Goal: Information Seeking & Learning: Learn about a topic

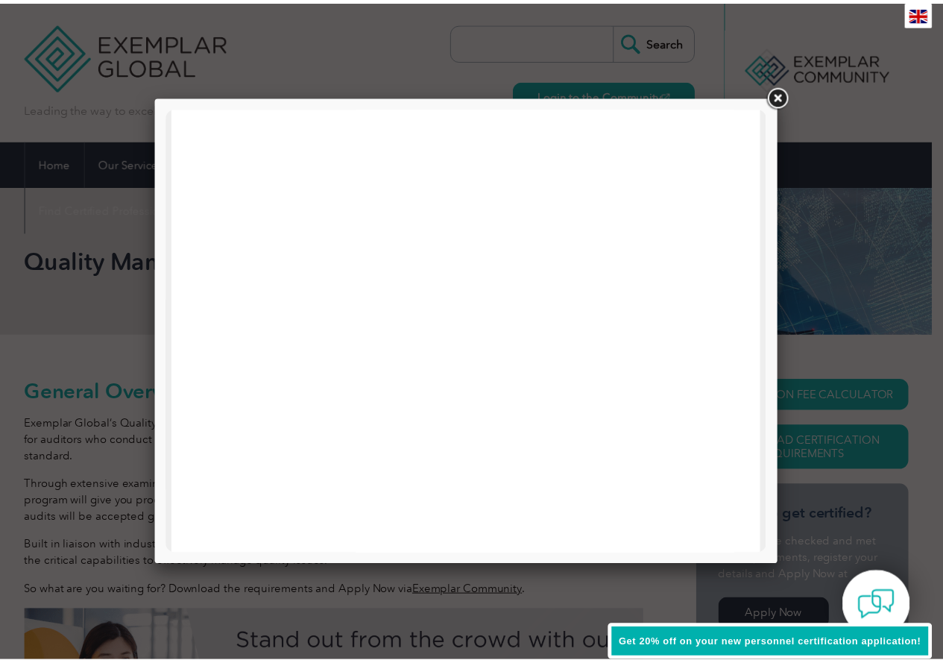
scroll to position [413, 0]
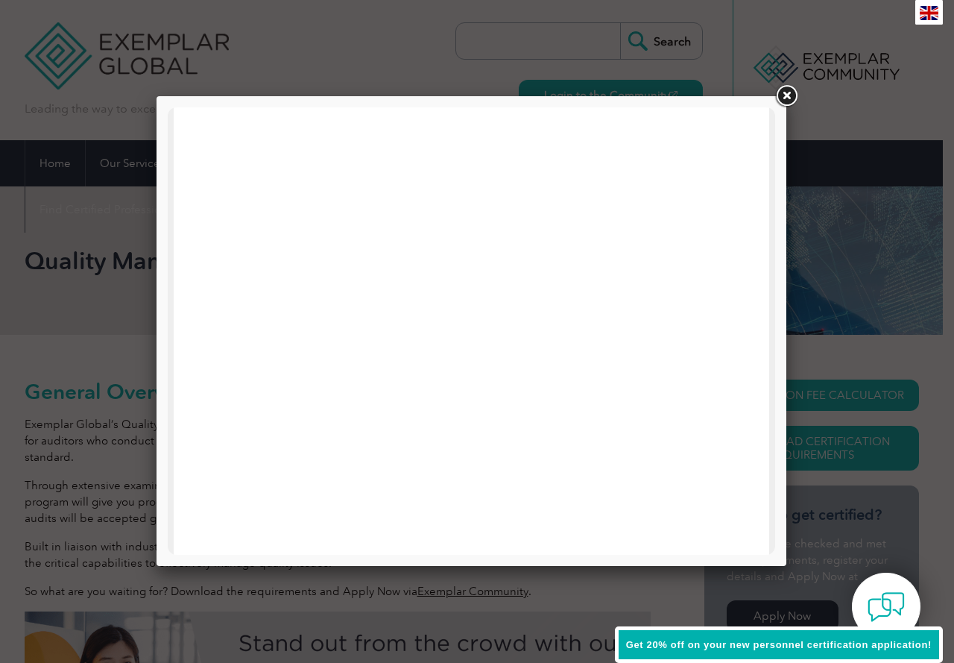
click at [790, 89] on link at bounding box center [786, 96] width 27 height 27
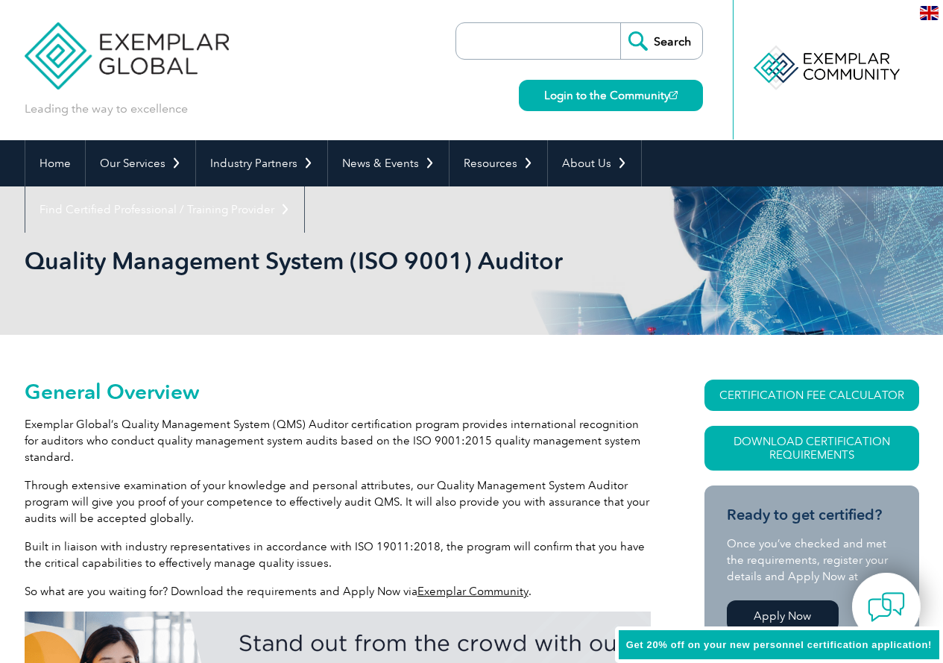
click at [349, 567] on p "Built in liaison with industry representatives in accordance with ISO 19011:201…" at bounding box center [338, 554] width 626 height 33
click at [367, 505] on p "Through extensive examination of your knowledge and personal attributes, our Qu…" at bounding box center [338, 501] width 626 height 49
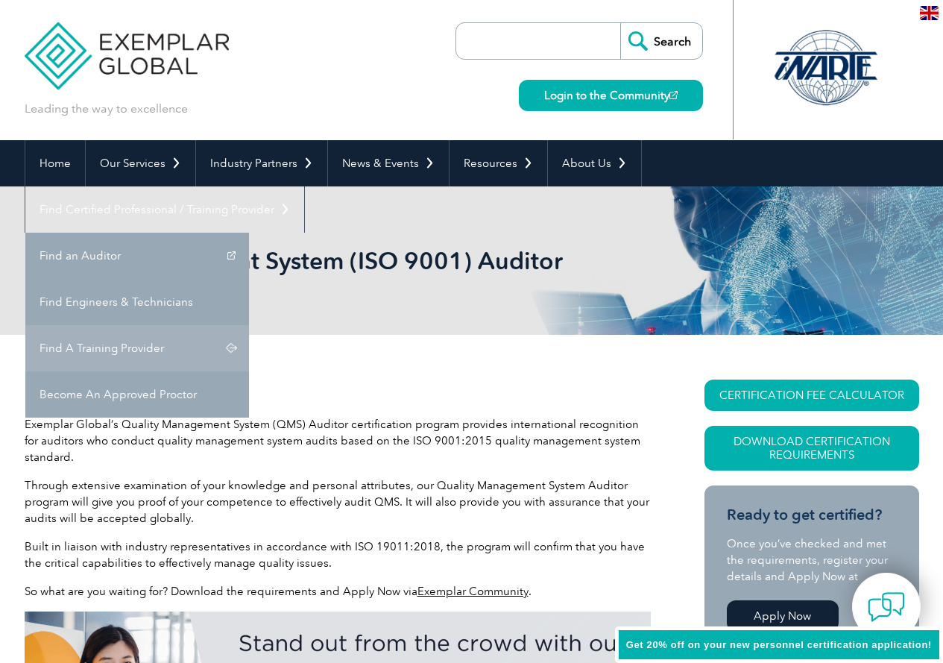
click at [249, 325] on link "Find A Training Provider" at bounding box center [137, 348] width 224 height 46
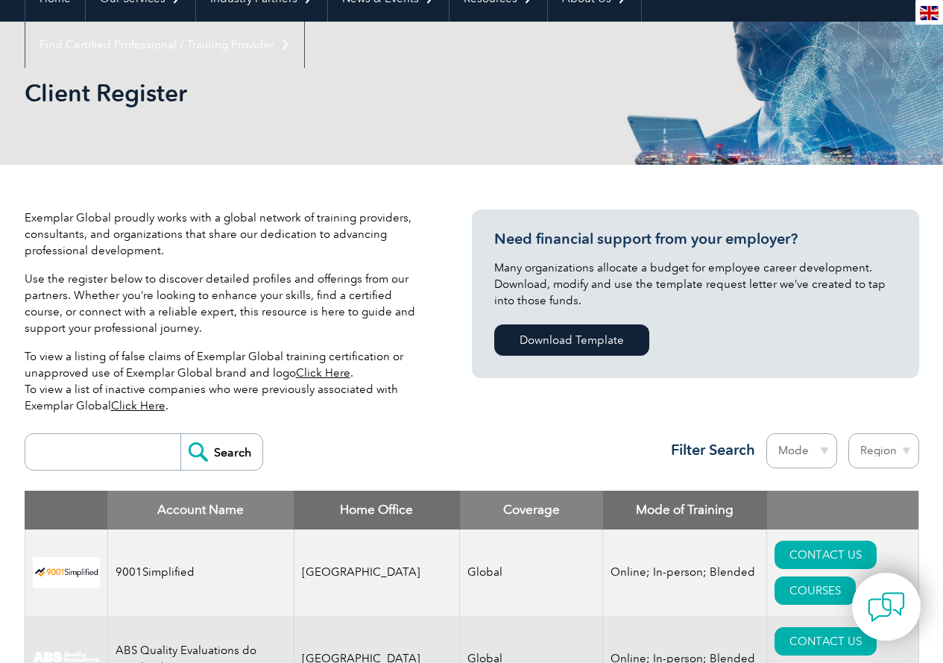
scroll to position [298, 0]
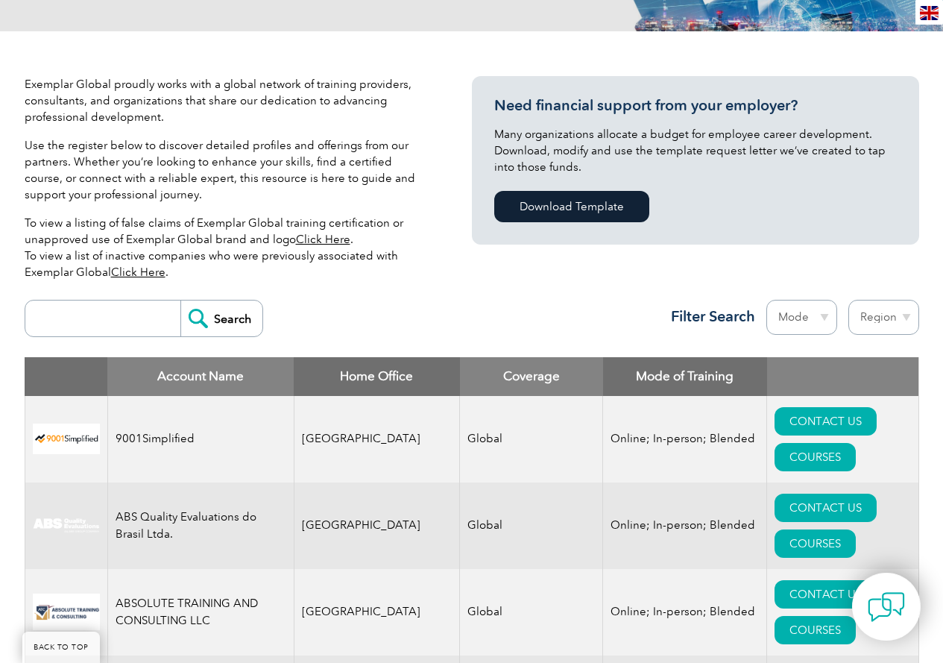
click at [907, 316] on select "Region [GEOGRAPHIC_DATA] [GEOGRAPHIC_DATA] [GEOGRAPHIC_DATA] [GEOGRAPHIC_DATA] …" at bounding box center [883, 317] width 71 height 35
select select "[GEOGRAPHIC_DATA]"
click at [848, 300] on select "Region [GEOGRAPHIC_DATA] [GEOGRAPHIC_DATA] [GEOGRAPHIC_DATA] [GEOGRAPHIC_DATA] …" at bounding box center [883, 317] width 71 height 35
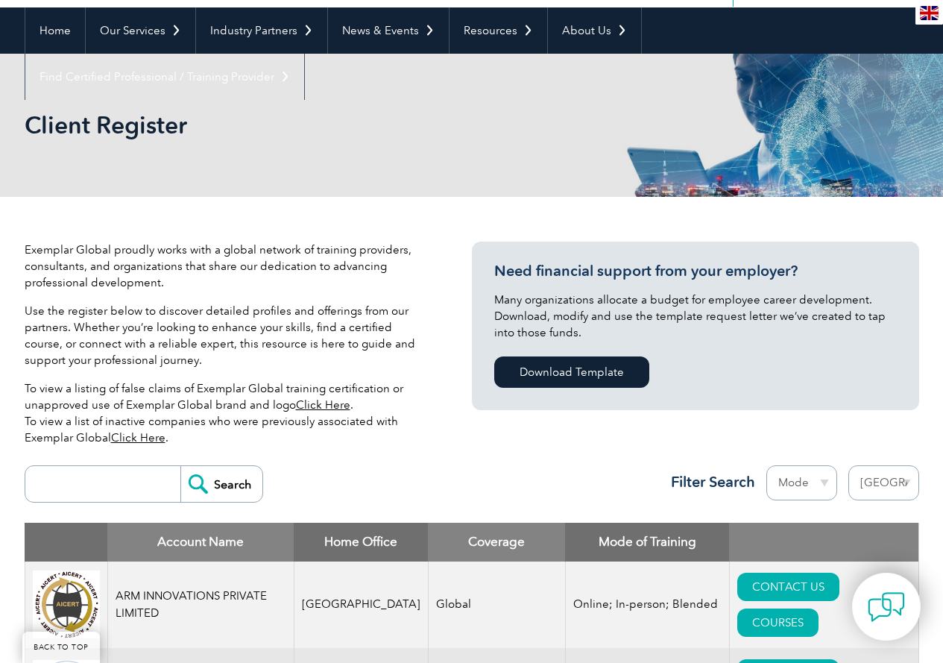
scroll to position [149, 0]
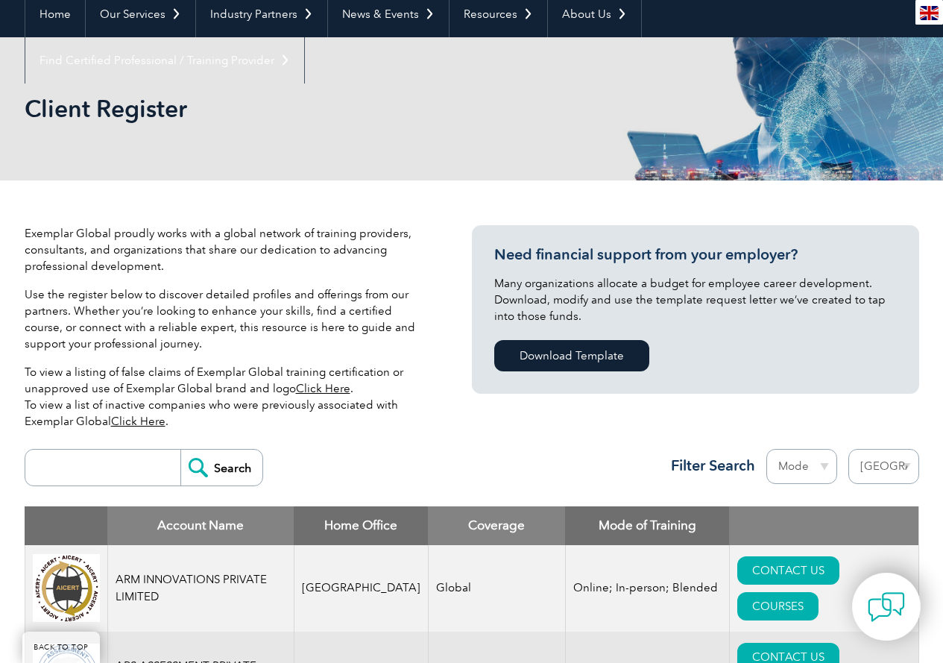
click at [901, 463] on select "Region Australia Bahrain Bangladesh Brazil Canada Colombia Dominican Republic E…" at bounding box center [883, 466] width 71 height 35
select select "[GEOGRAPHIC_DATA]"
click at [848, 449] on select "Region Australia Bahrain Bangladesh Brazil Canada Colombia Dominican Republic E…" at bounding box center [883, 466] width 71 height 35
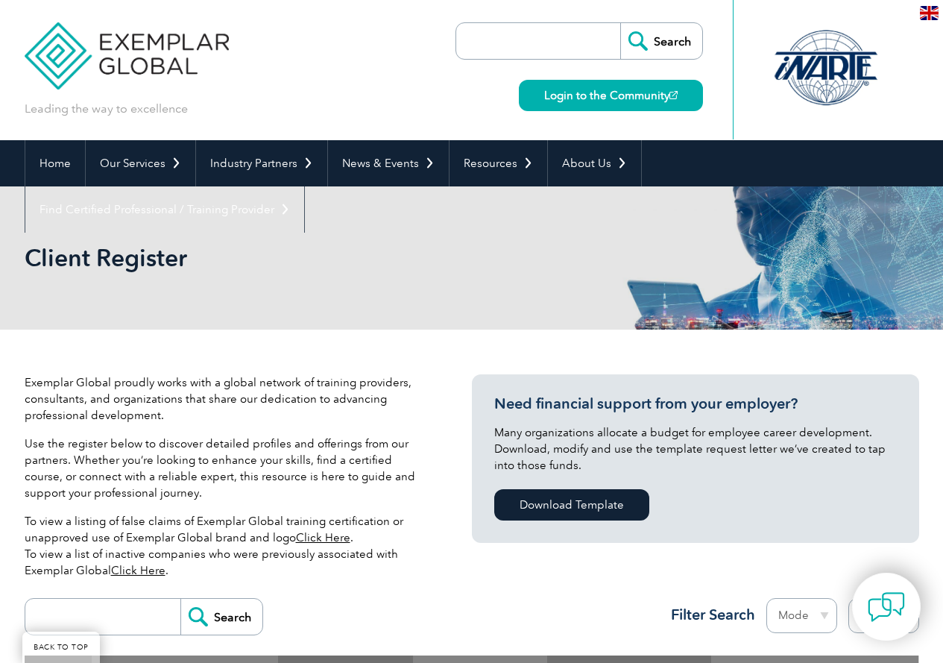
select select "[GEOGRAPHIC_DATA]"
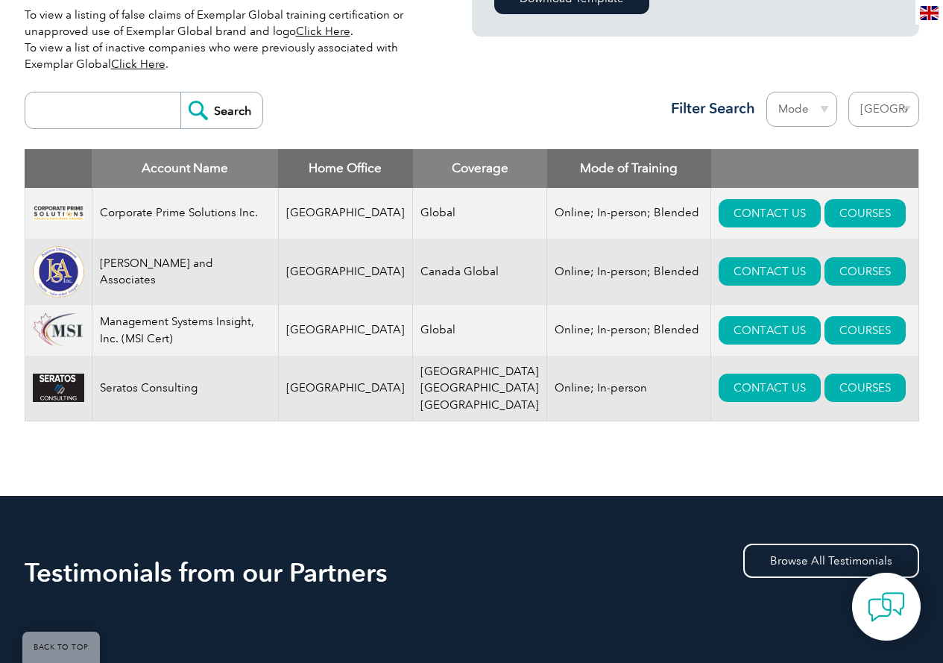
click at [359, 464] on div "Exemplar Global proudly works with a global network of training providers, cons…" at bounding box center [472, 159] width 895 height 673
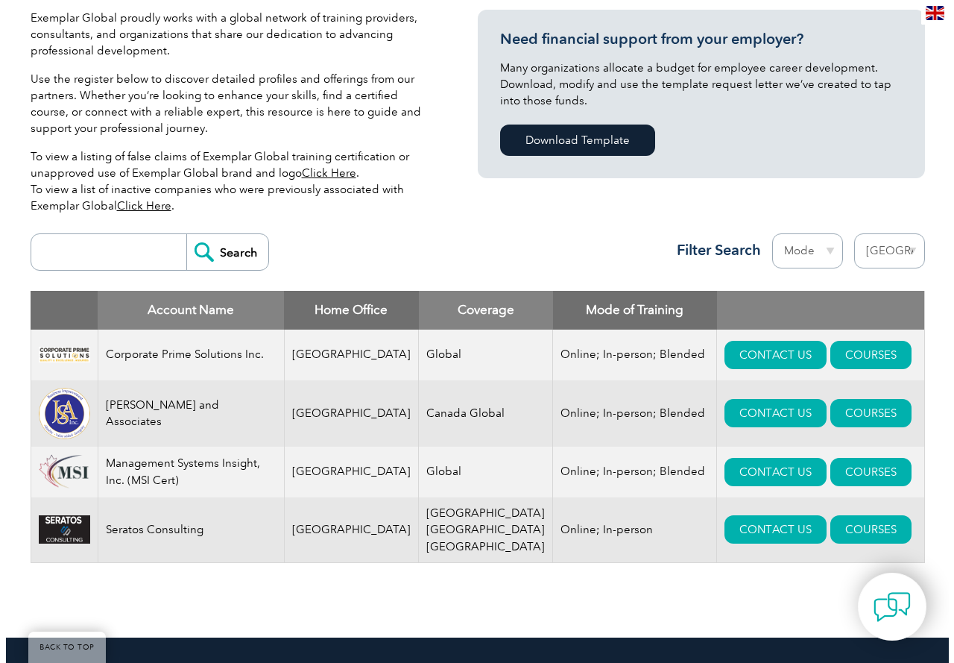
scroll to position [432, 0]
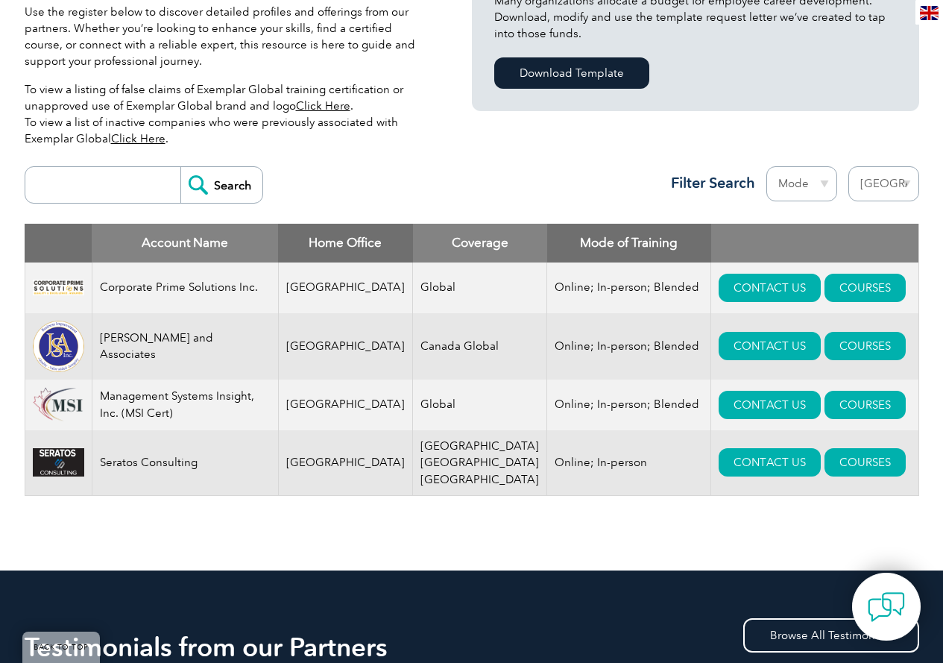
click at [348, 556] on div "Exemplar Global proudly works with a global network of training providers, cons…" at bounding box center [472, 234] width 895 height 673
click at [825, 460] on link "COURSES" at bounding box center [865, 462] width 81 height 28
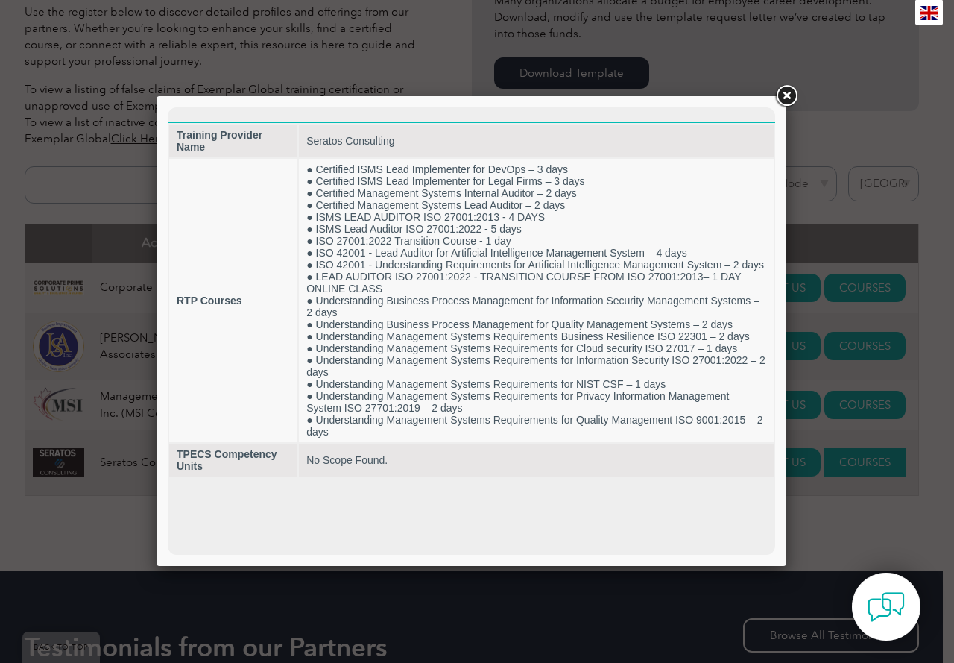
scroll to position [0, 0]
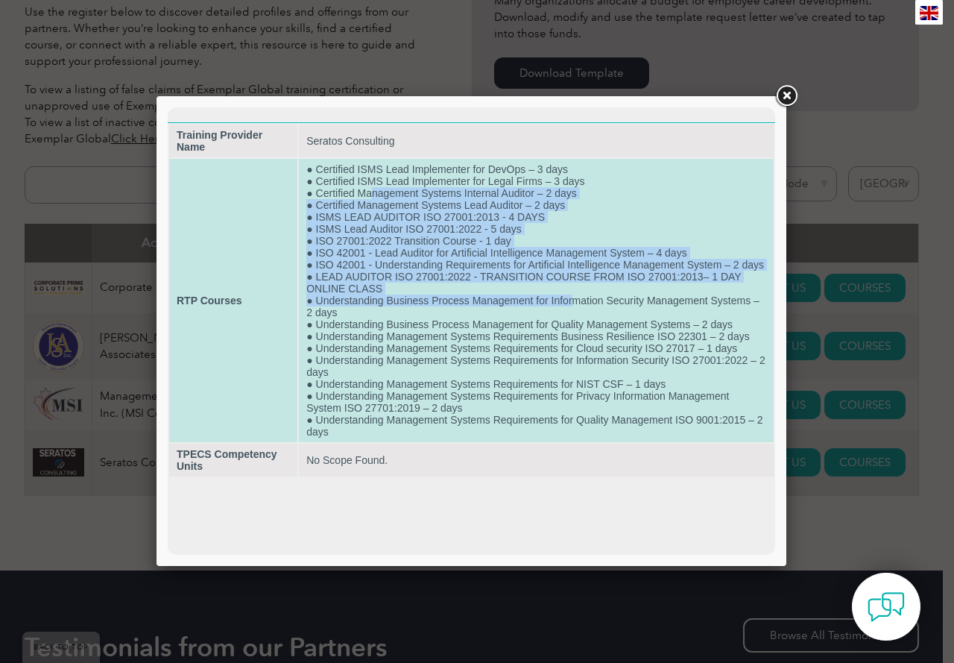
drag, startPoint x: 372, startPoint y: 194, endPoint x: 575, endPoint y: 301, distance: 229.5
click at [575, 301] on td "● Certified ISMS Lead Implementer for DevOps – 3 days ● Certified ISMS Lead Imp…" at bounding box center [536, 300] width 475 height 283
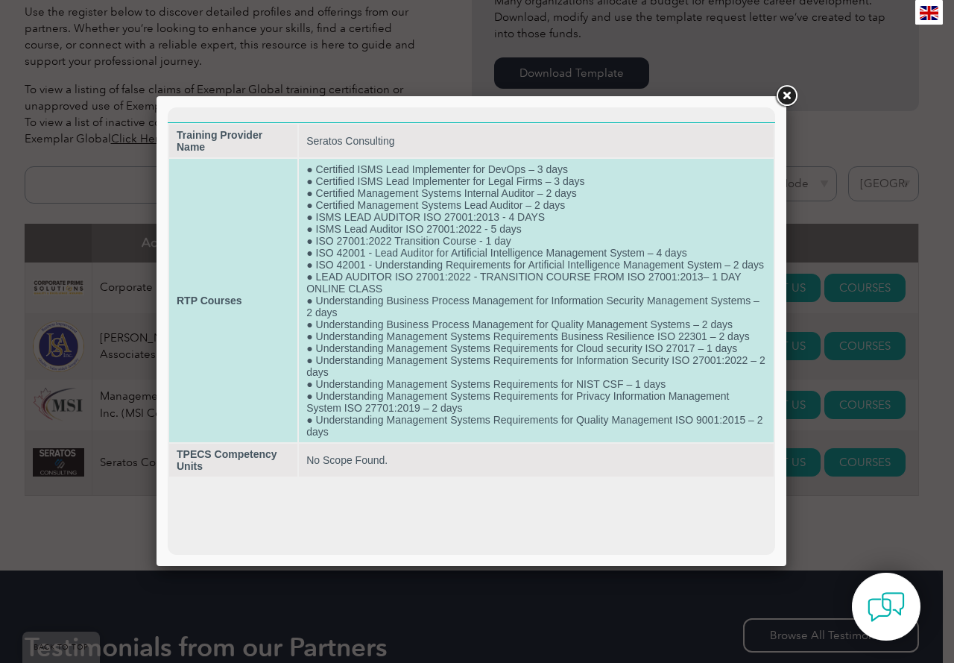
click at [577, 340] on td "● Certified ISMS Lead Implementer for DevOps – 3 days ● Certified ISMS Lead Imp…" at bounding box center [536, 300] width 475 height 283
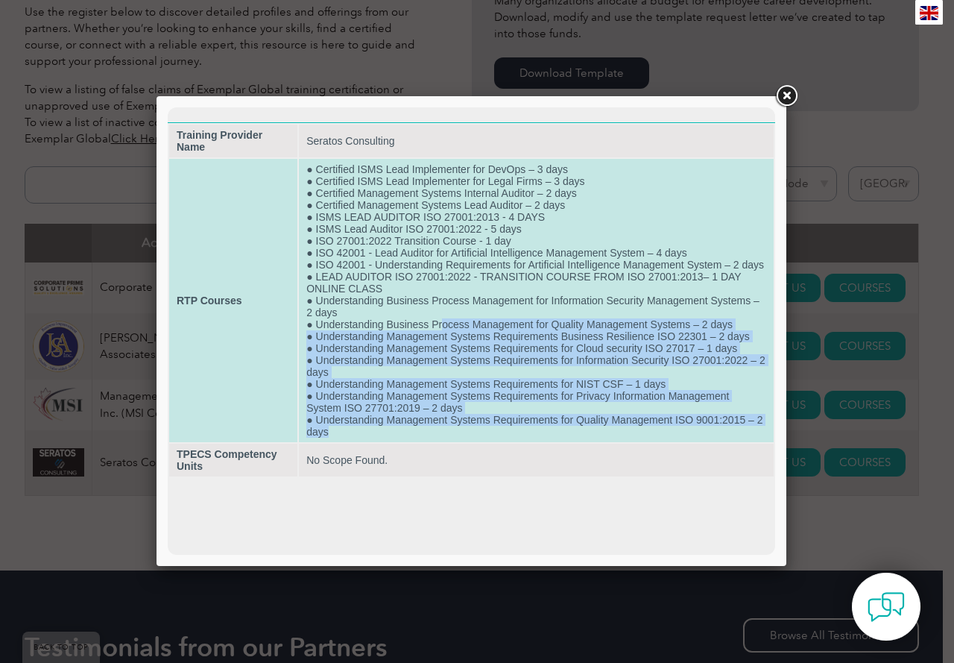
drag, startPoint x: 445, startPoint y: 318, endPoint x: 476, endPoint y: 426, distance: 111.8
click at [476, 426] on td "● Certified ISMS Lead Implementer for DevOps – 3 days ● Certified ISMS Lead Imp…" at bounding box center [536, 300] width 475 height 283
click at [707, 331] on td "● Certified ISMS Lead Implementer for DevOps – 3 days ● Certified ISMS Lead Imp…" at bounding box center [536, 300] width 475 height 283
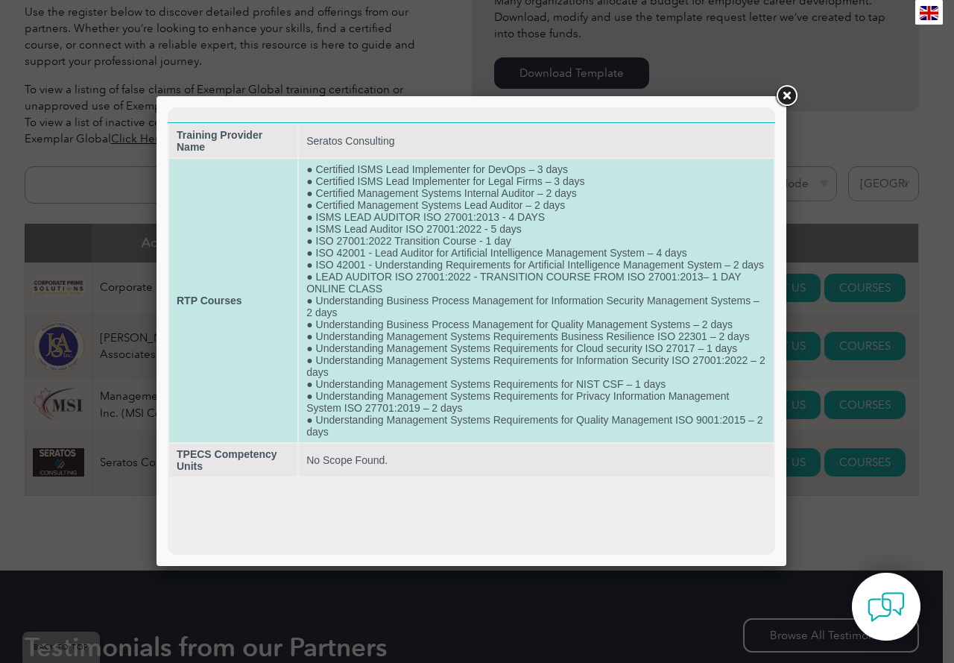
click at [386, 435] on td "● Certified ISMS Lead Implementer for DevOps – 3 days ● Certified ISMS Lead Imp…" at bounding box center [536, 300] width 475 height 283
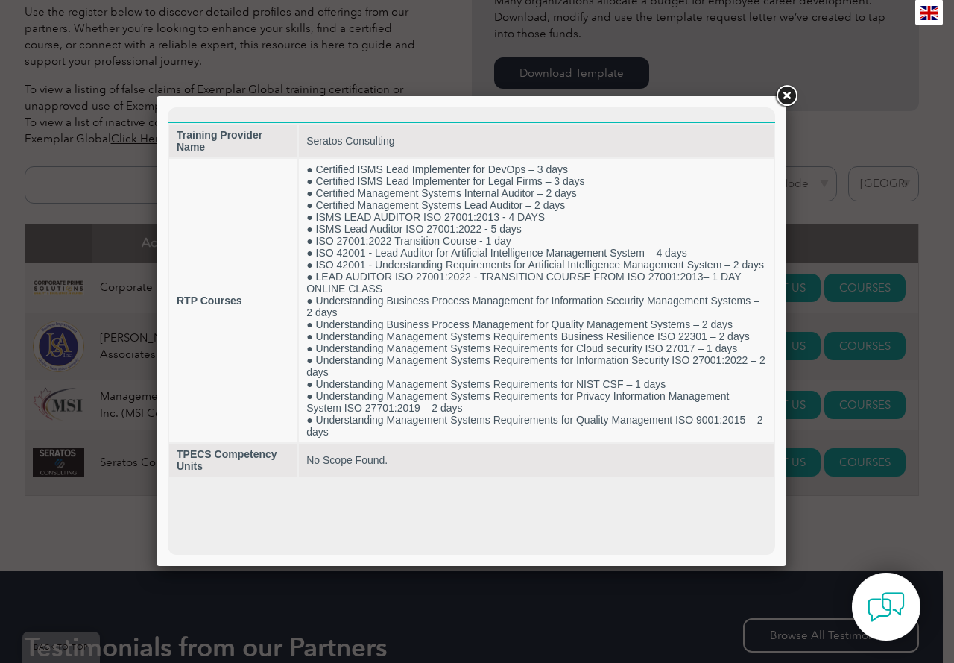
click at [787, 91] on link at bounding box center [786, 96] width 27 height 27
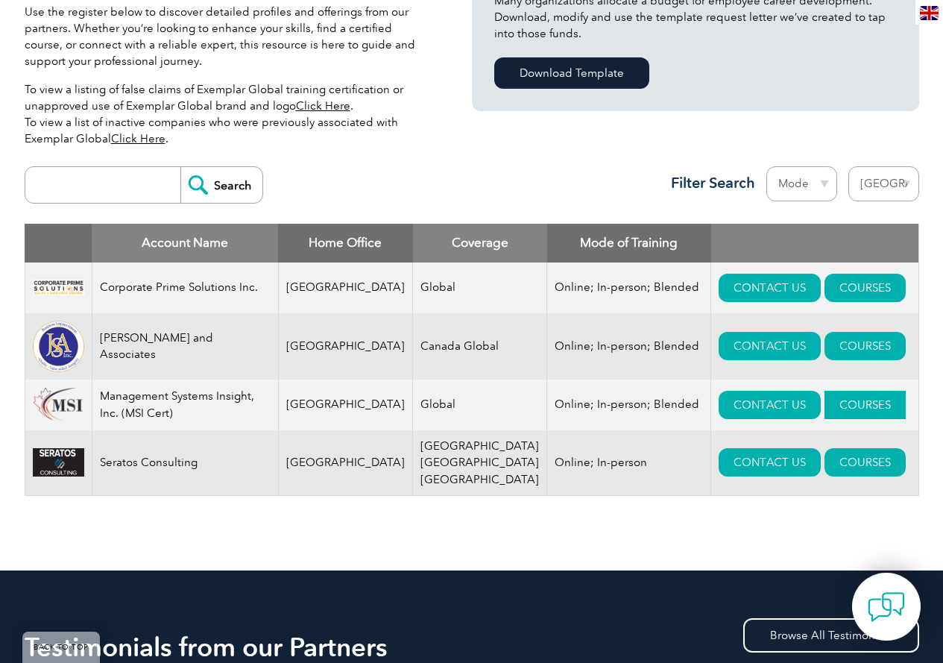
click at [825, 401] on link "COURSES" at bounding box center [865, 405] width 81 height 28
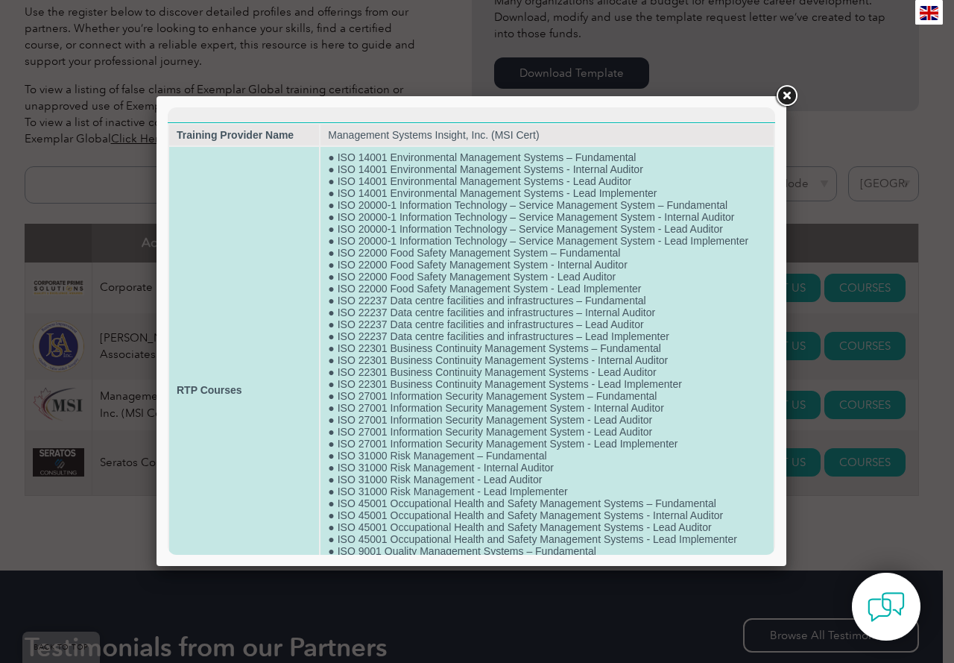
scroll to position [102, 0]
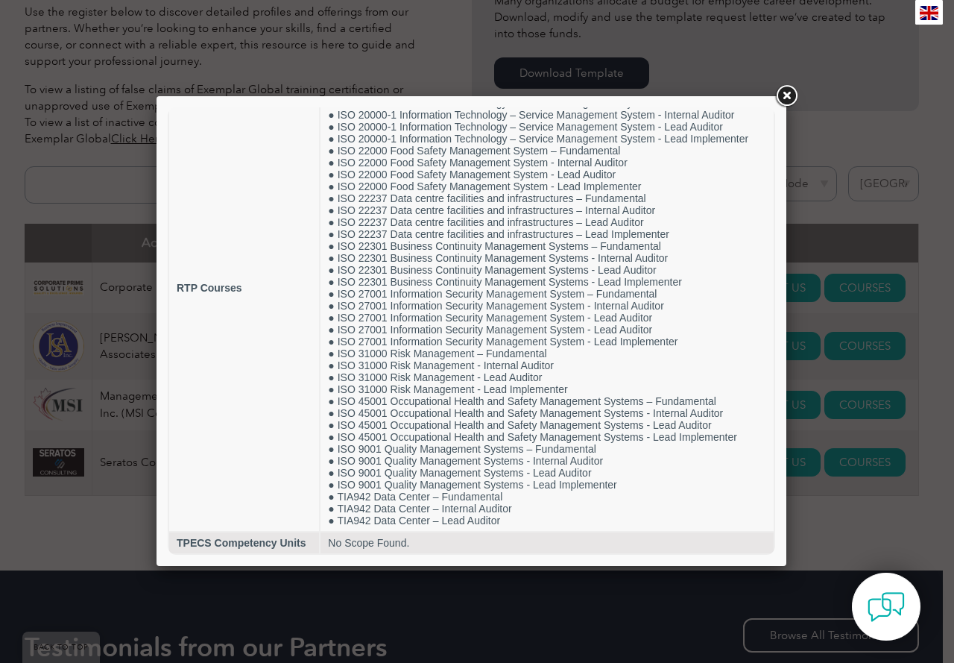
click at [781, 102] on link at bounding box center [786, 96] width 27 height 27
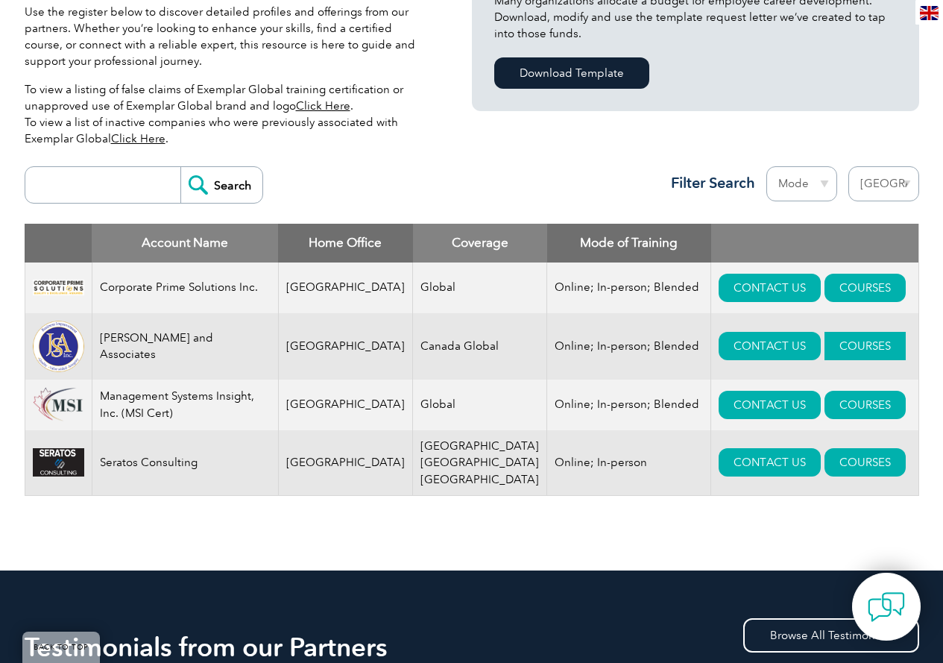
click at [825, 347] on link "COURSES" at bounding box center [865, 346] width 81 height 28
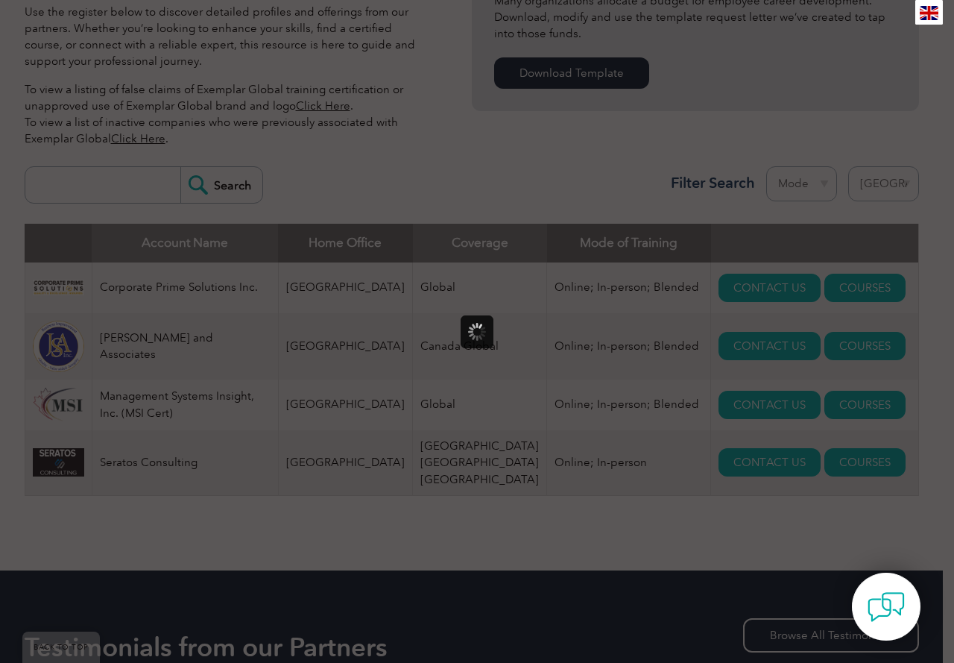
scroll to position [0, 0]
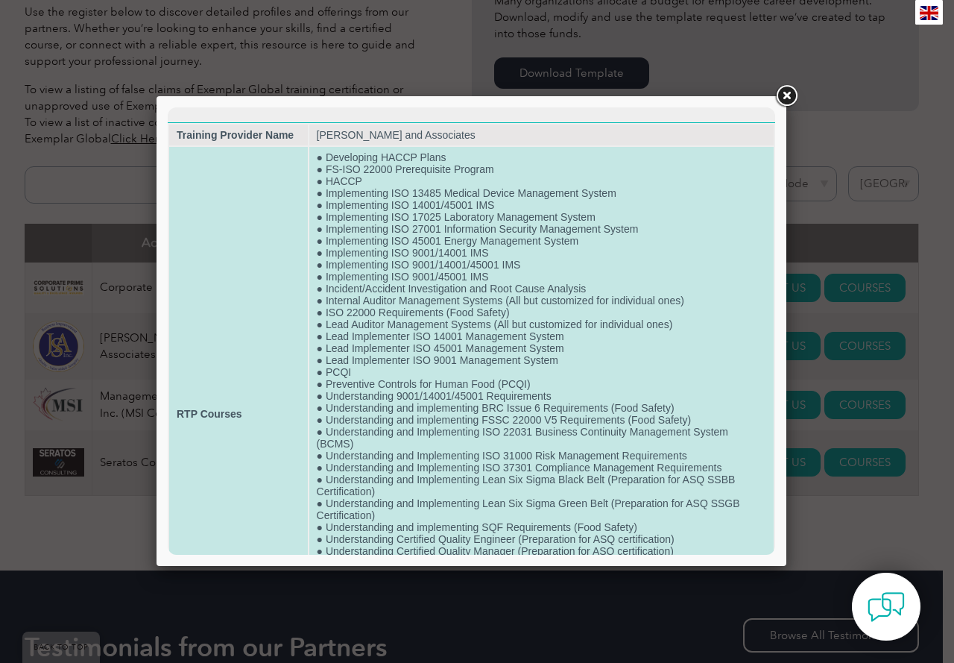
click at [406, 333] on td "● Developing HACCP Plans ● FS-ISO 22000 Prerequisite Program ● HACCP ● Implemen…" at bounding box center [541, 414] width 464 height 534
click at [457, 468] on td "● Developing HACCP Plans ● FS-ISO 22000 Prerequisite Program ● HACCP ● Implemen…" at bounding box center [541, 414] width 464 height 534
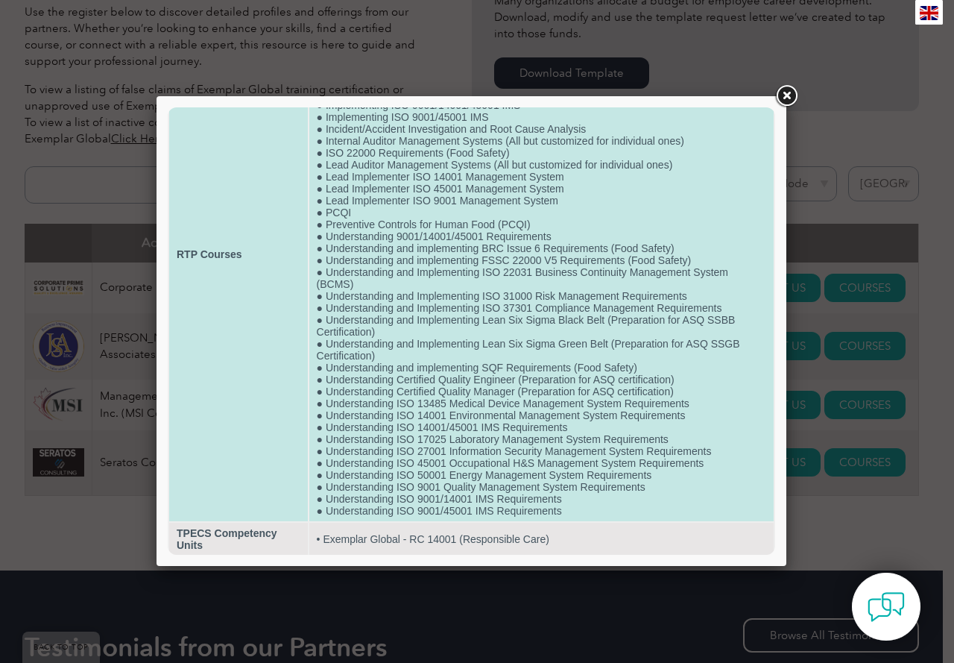
scroll to position [162, 0]
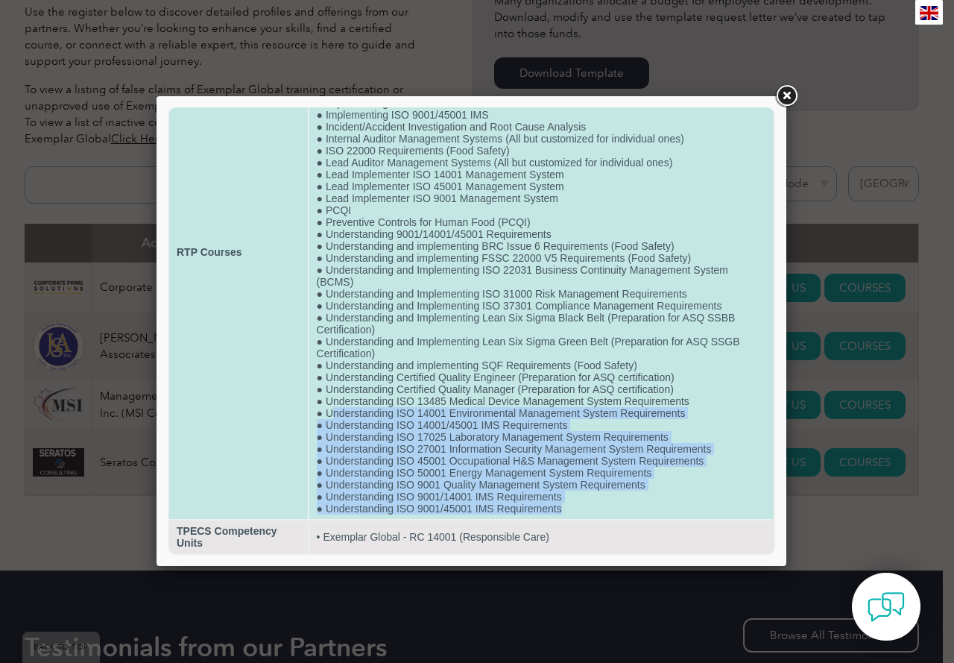
drag, startPoint x: 571, startPoint y: 512, endPoint x: 331, endPoint y: 418, distance: 258.1
click at [331, 418] on td "● Developing HACCP Plans ● FS-ISO 22000 Prerequisite Program ● HACCP ● Implemen…" at bounding box center [541, 252] width 464 height 534
click at [579, 494] on td "● Developing HACCP Plans ● FS-ISO 22000 Prerequisite Program ● HACCP ● Implemen…" at bounding box center [541, 252] width 464 height 534
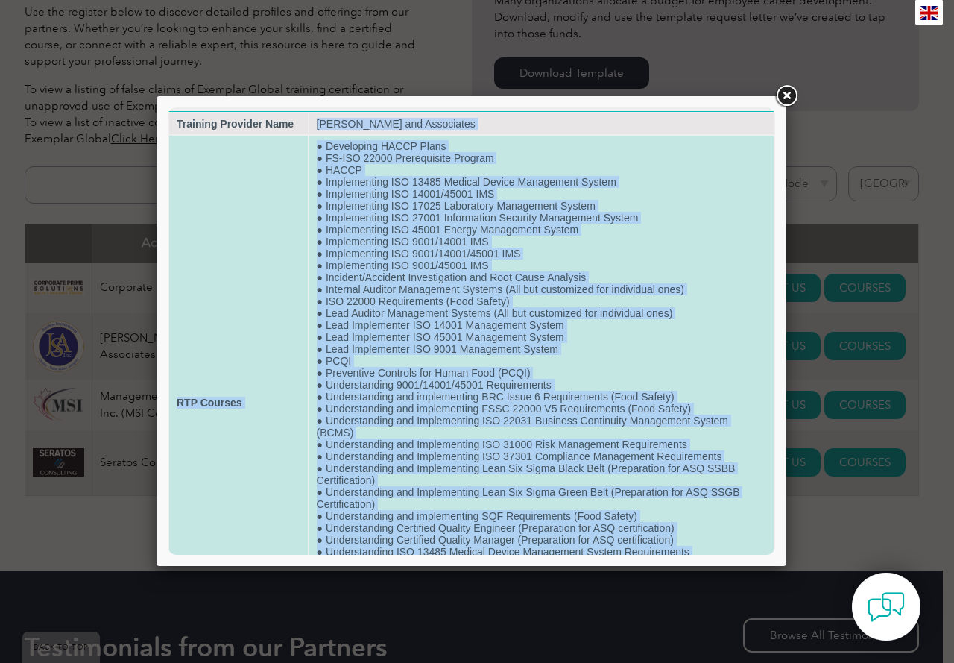
scroll to position [0, 0]
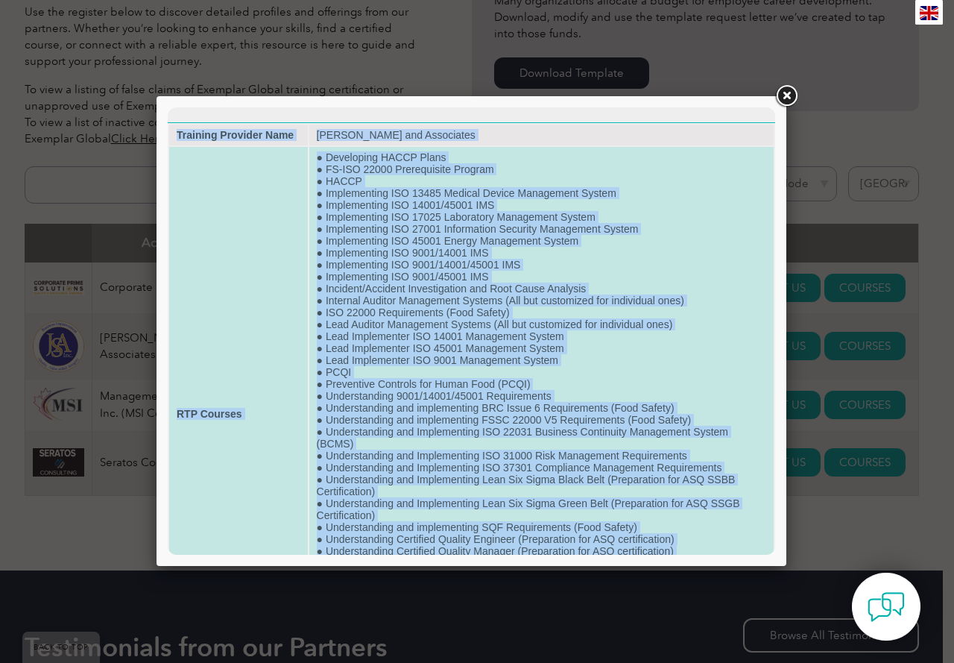
drag, startPoint x: 657, startPoint y: 489, endPoint x: 312, endPoint y: 113, distance: 510.3
click at [312, 113] on html "Training Provider Name Jack Sekhon and Associates RTP Courses ● Developing HACC…" at bounding box center [472, 411] width 608 height 609
click at [511, 314] on td "● Developing HACCP Plans ● FS-ISO 22000 Prerequisite Program ● HACCP ● Implemen…" at bounding box center [541, 414] width 464 height 534
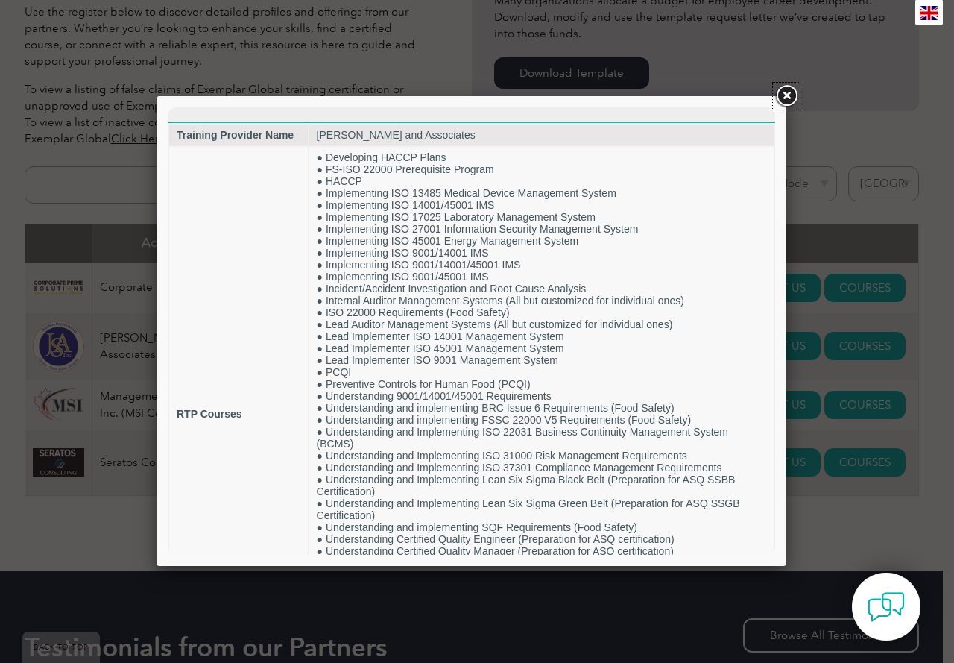
drag, startPoint x: 786, startPoint y: 87, endPoint x: 796, endPoint y: 104, distance: 19.7
click at [784, 89] on link at bounding box center [786, 96] width 27 height 27
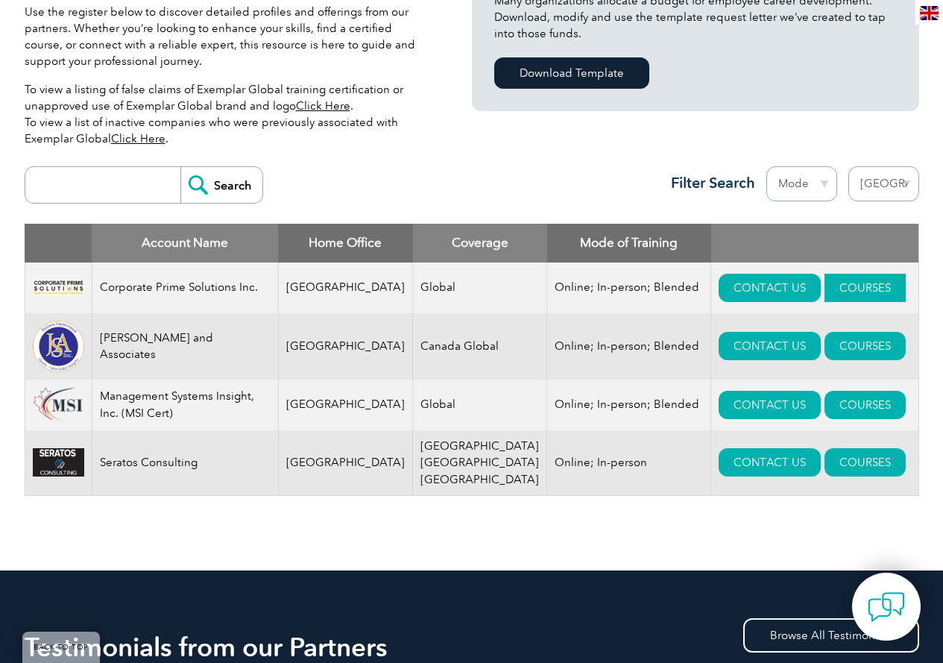
click at [836, 300] on link "COURSES" at bounding box center [865, 288] width 81 height 28
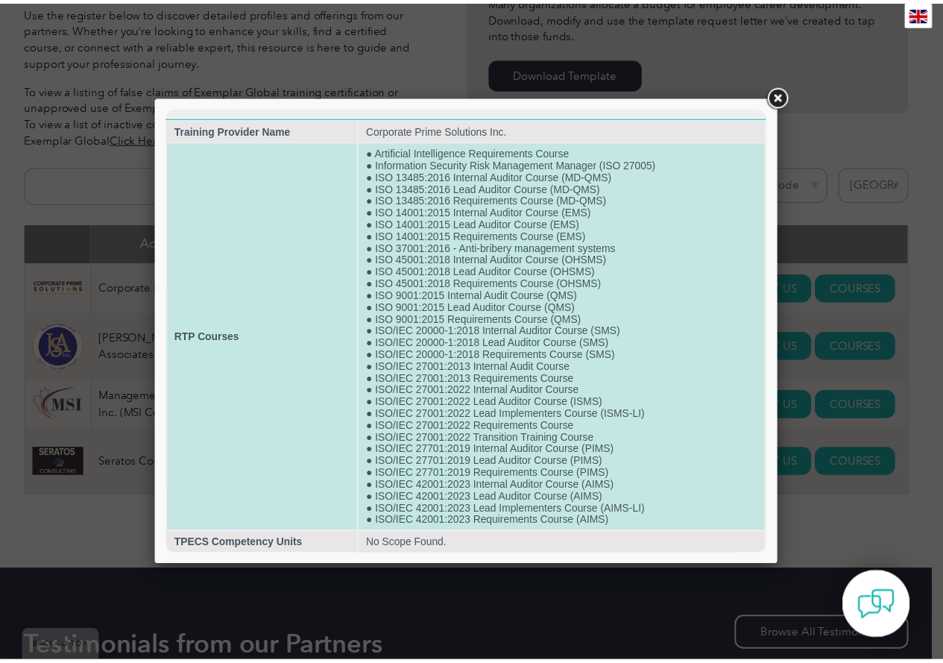
scroll to position [7, 0]
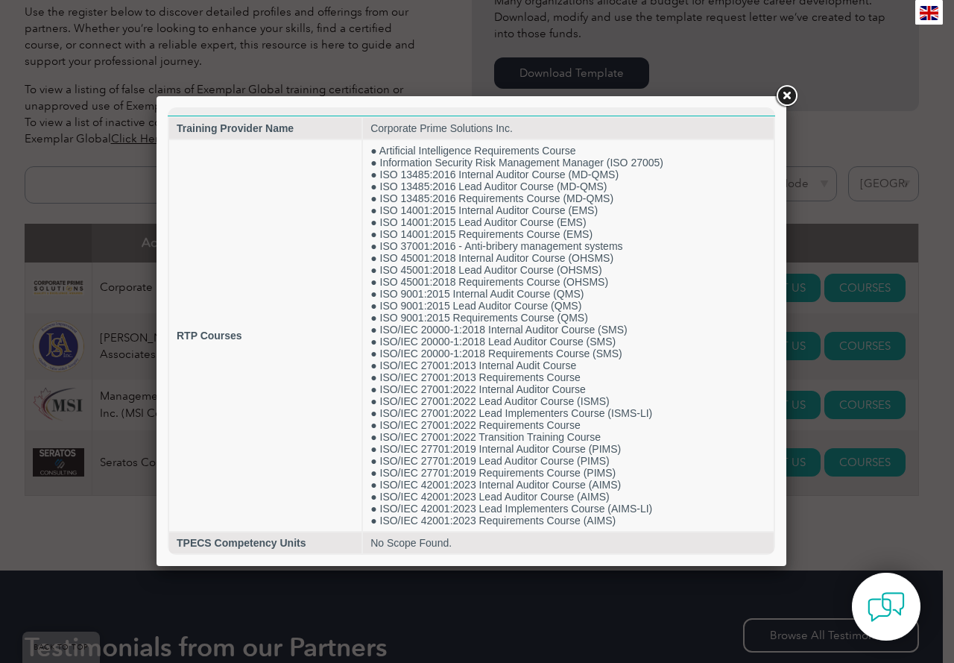
click at [790, 95] on link at bounding box center [786, 96] width 27 height 27
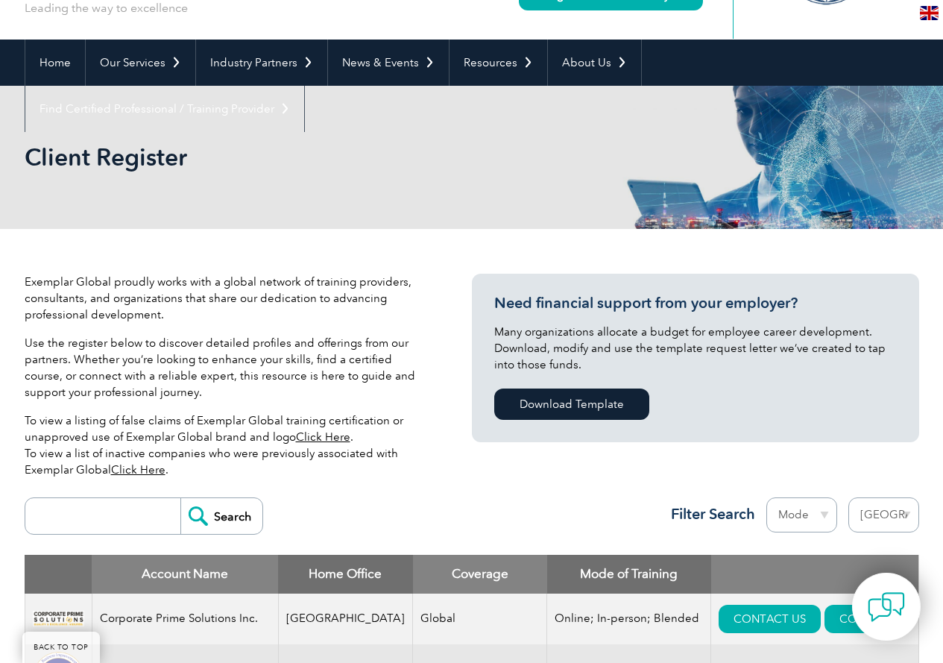
scroll to position [0, 0]
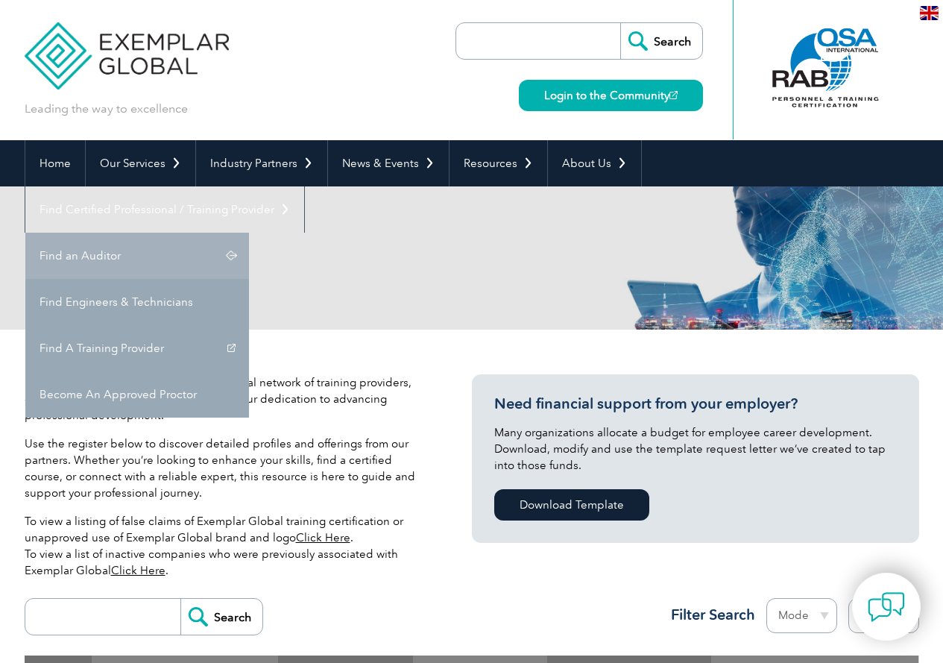
click at [249, 233] on link "Find an Auditor" at bounding box center [137, 256] width 224 height 46
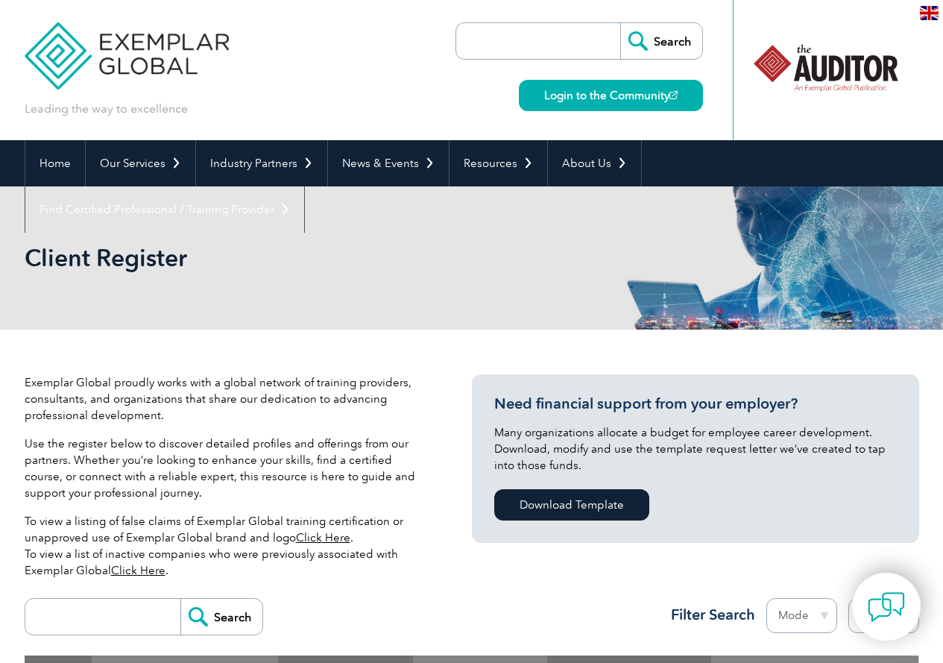
click at [241, 473] on p "Use the register below to discover detailed profiles and offerings from our par…" at bounding box center [226, 468] width 403 height 66
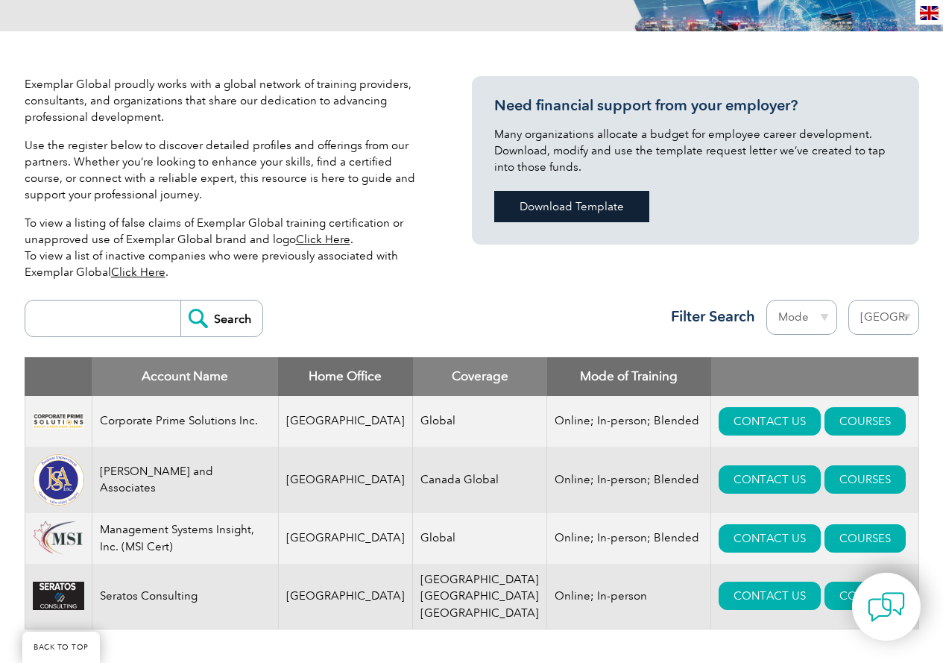
click at [592, 203] on link "Download Template" at bounding box center [571, 206] width 155 height 31
click at [499, 296] on div "Search Region Australia Bahrain Bangladesh Brazil Canada Colombia Dominican Rep…" at bounding box center [472, 324] width 895 height 65
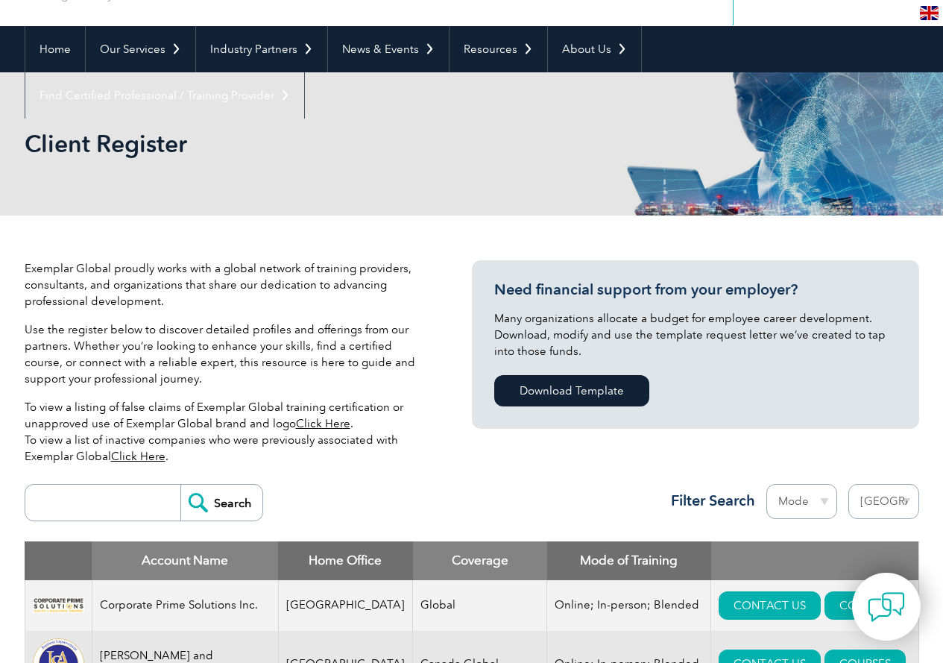
scroll to position [0, 0]
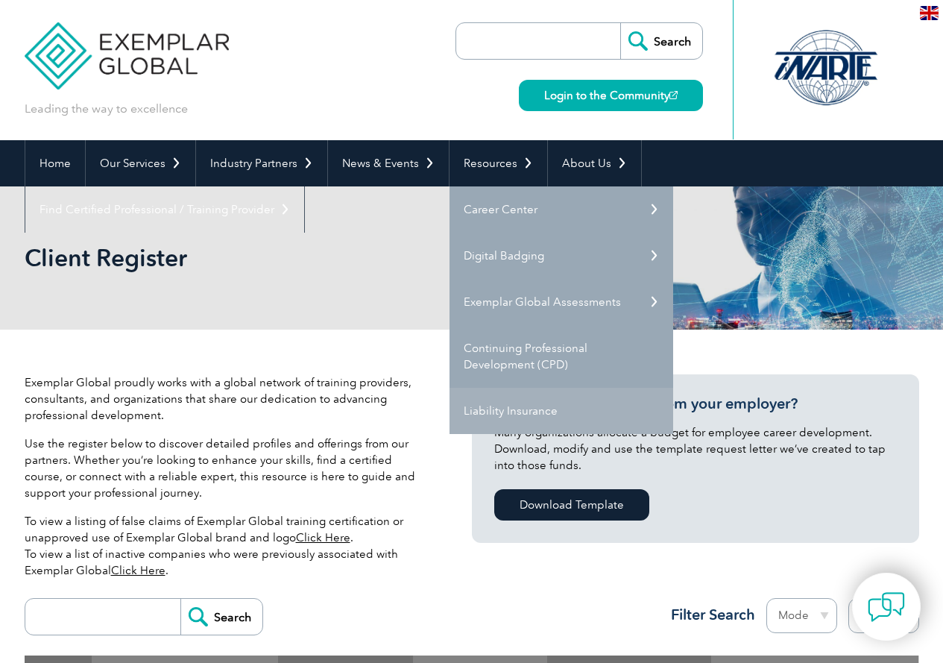
click at [508, 417] on link "Liability Insurance" at bounding box center [562, 411] width 224 height 46
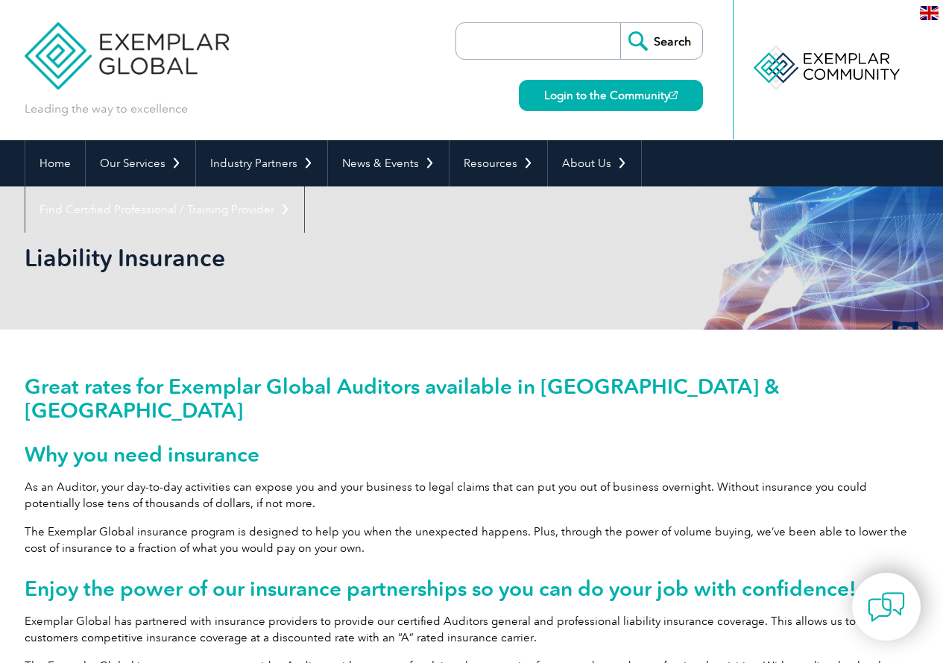
click at [513, 479] on p "As an Auditor, your day-to-day activities can expose you and your business to l…" at bounding box center [472, 495] width 895 height 33
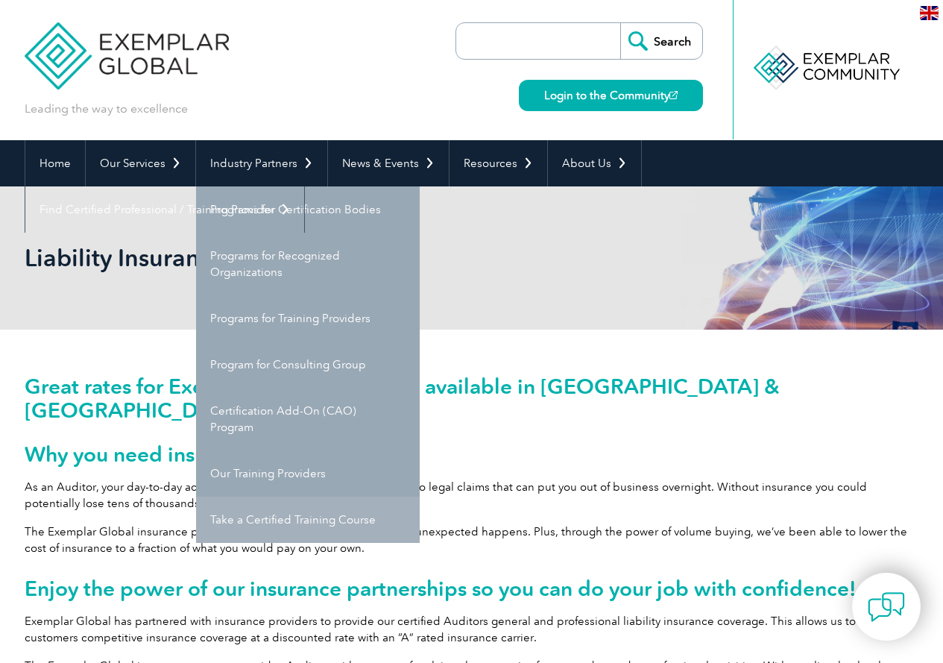
click at [336, 523] on link "Take a Certified Training Course" at bounding box center [308, 520] width 224 height 46
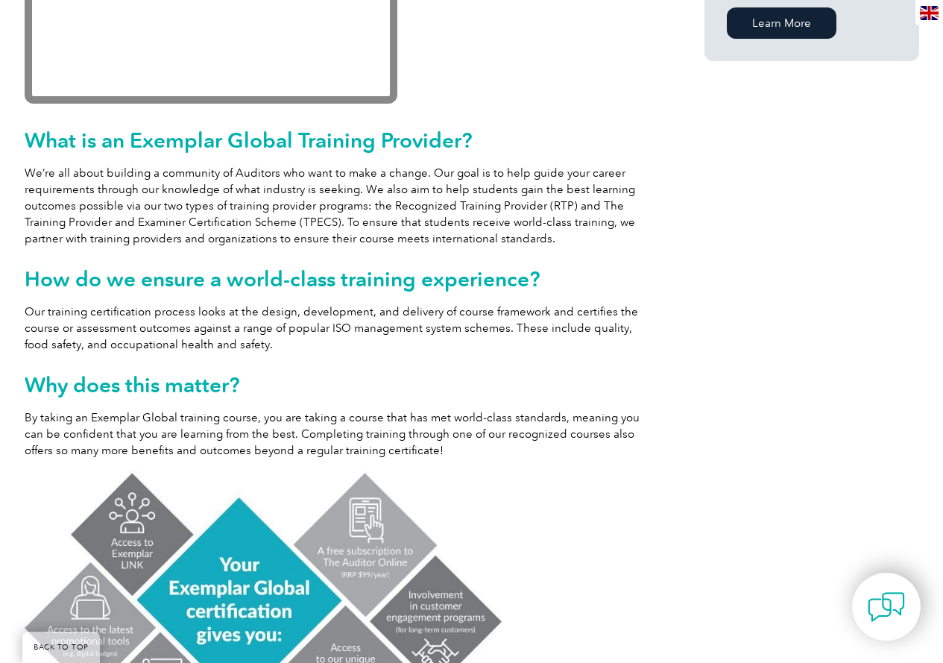
scroll to position [447, 0]
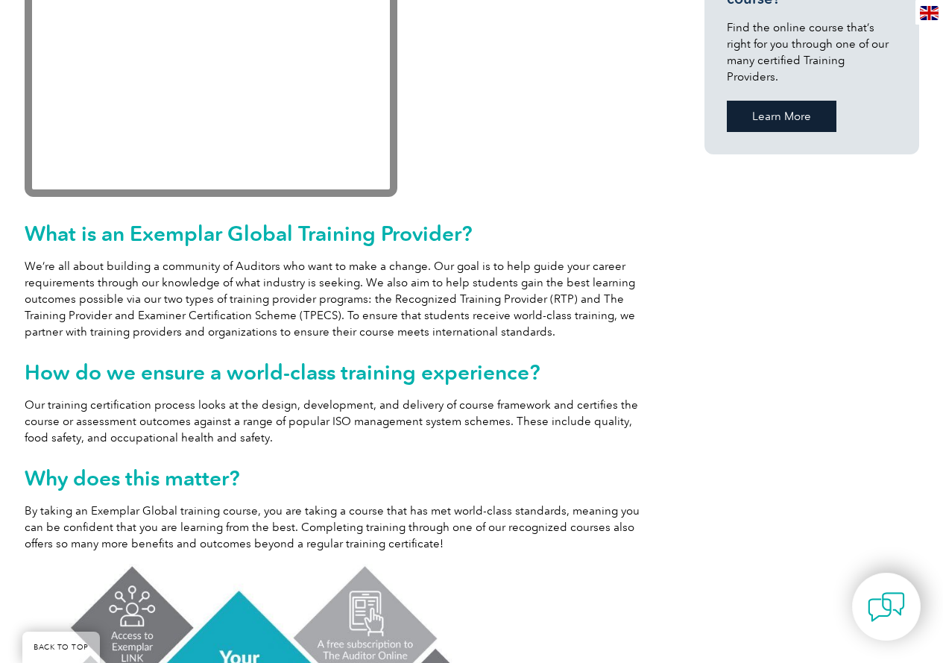
click at [783, 104] on link "Learn More" at bounding box center [782, 116] width 110 height 31
